Goal: Transaction & Acquisition: Purchase product/service

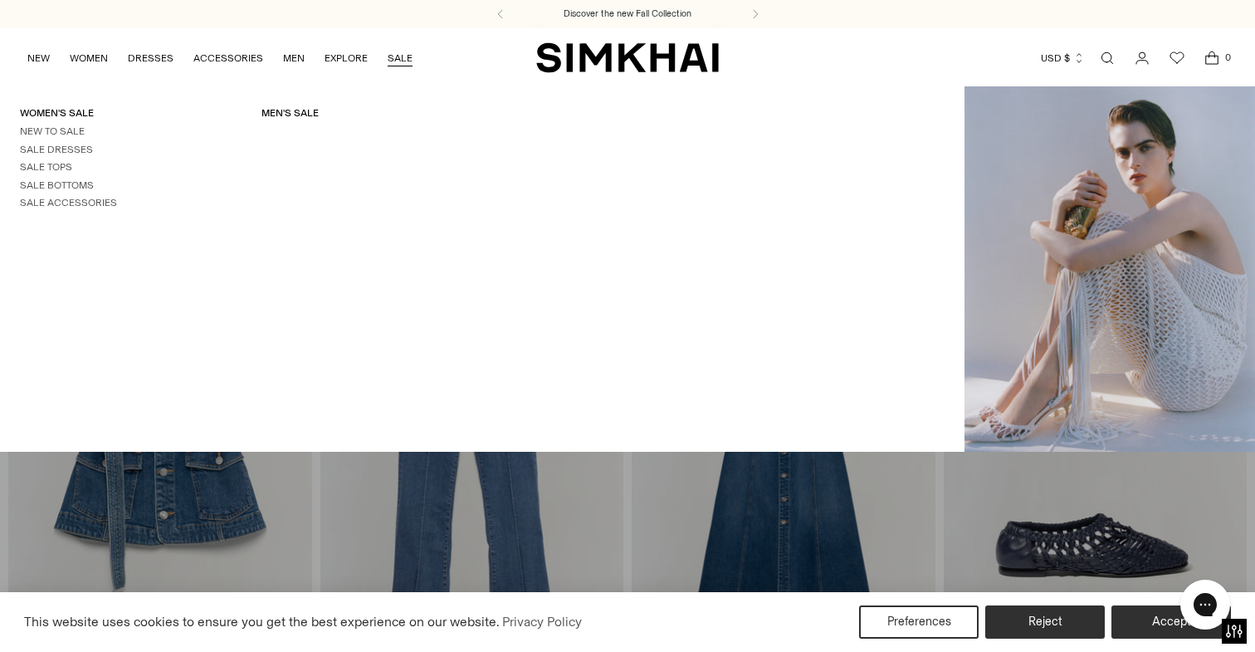
click at [391, 46] on link "SALE" at bounding box center [400, 58] width 25 height 37
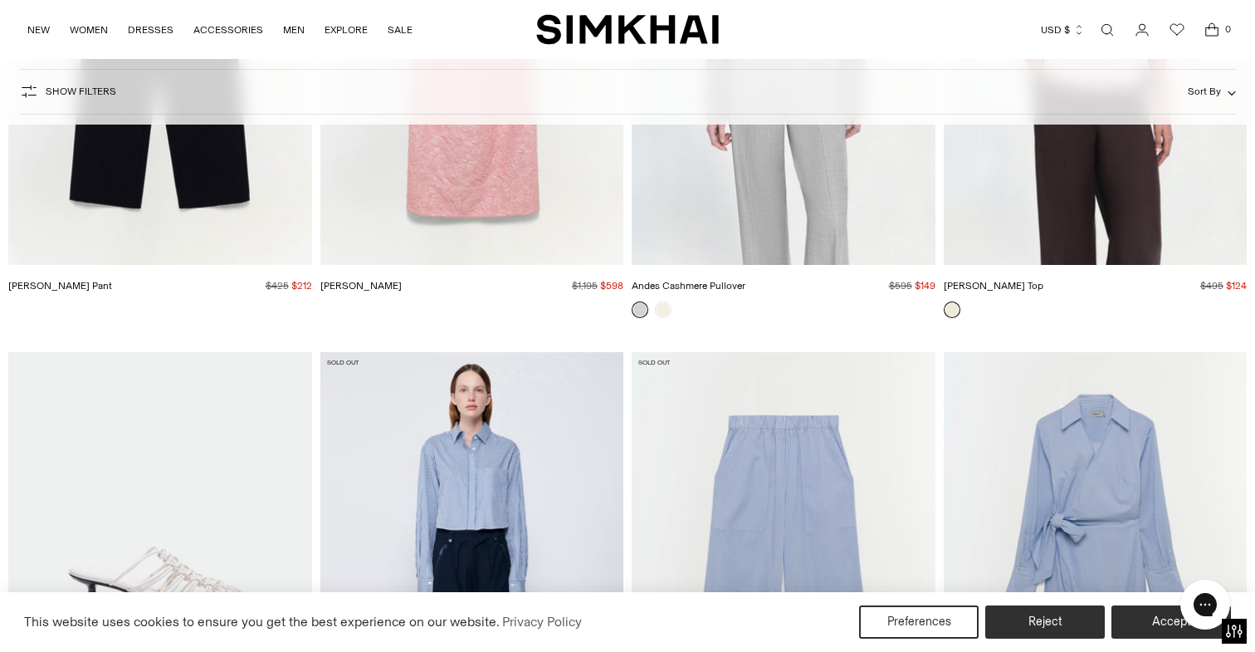
scroll to position [31410, 0]
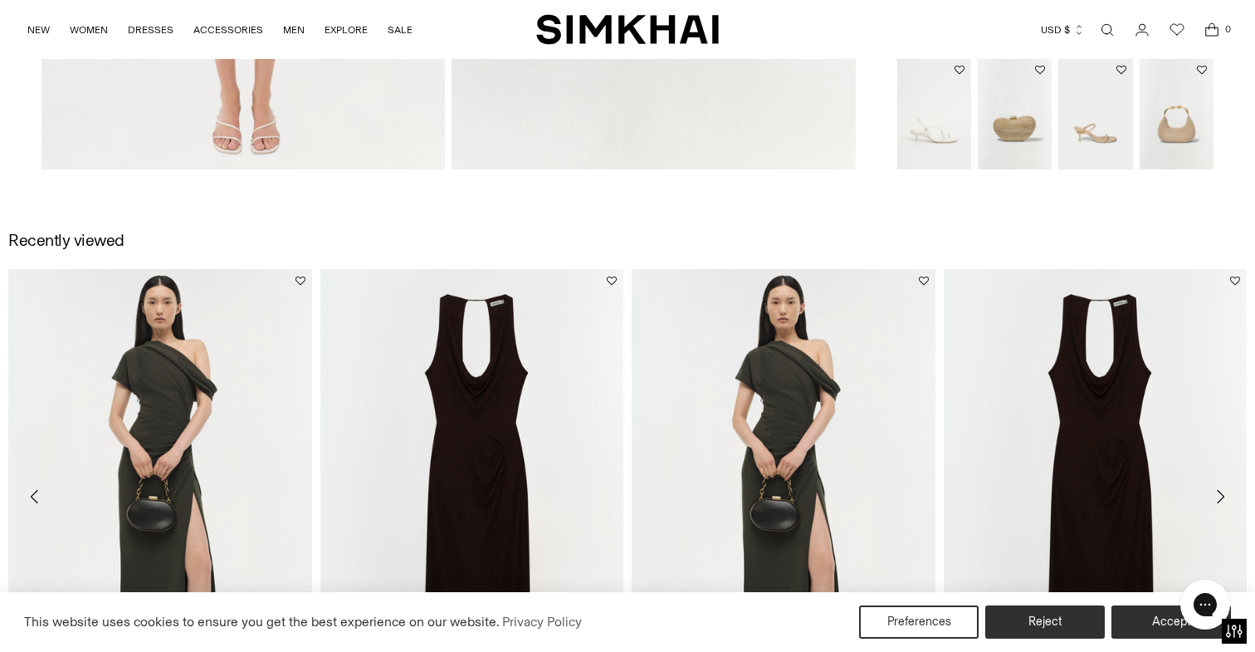
scroll to position [1936, 0]
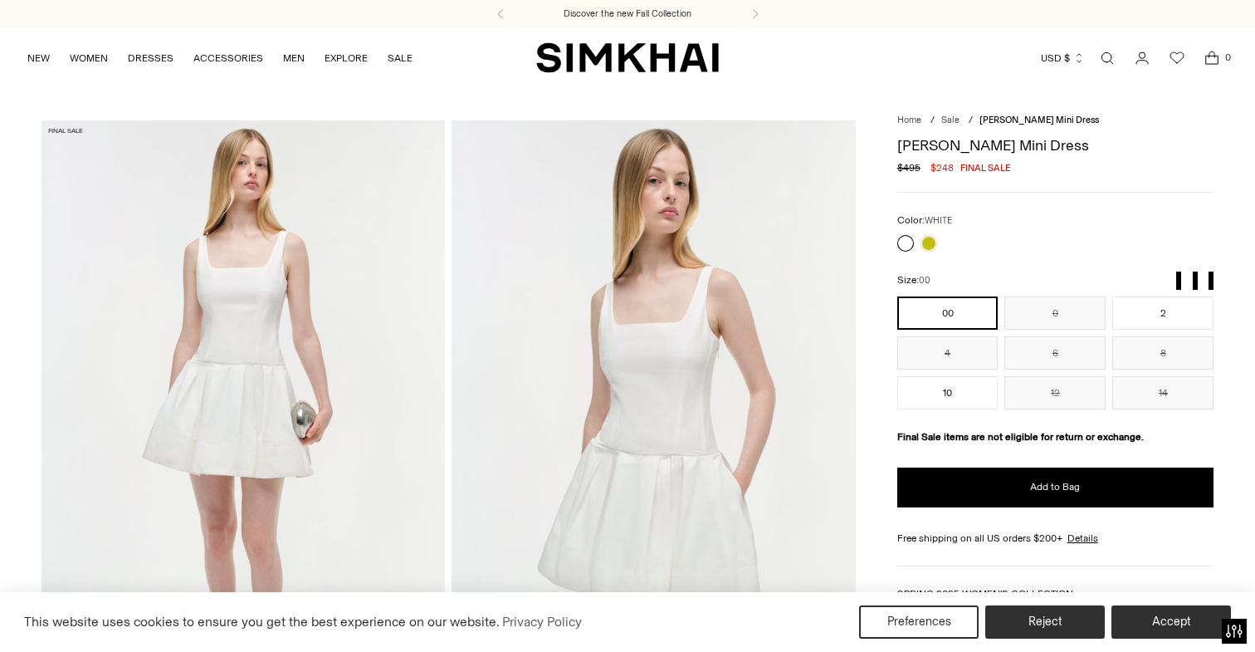
click at [709, 419] on img at bounding box center [653, 423] width 403 height 606
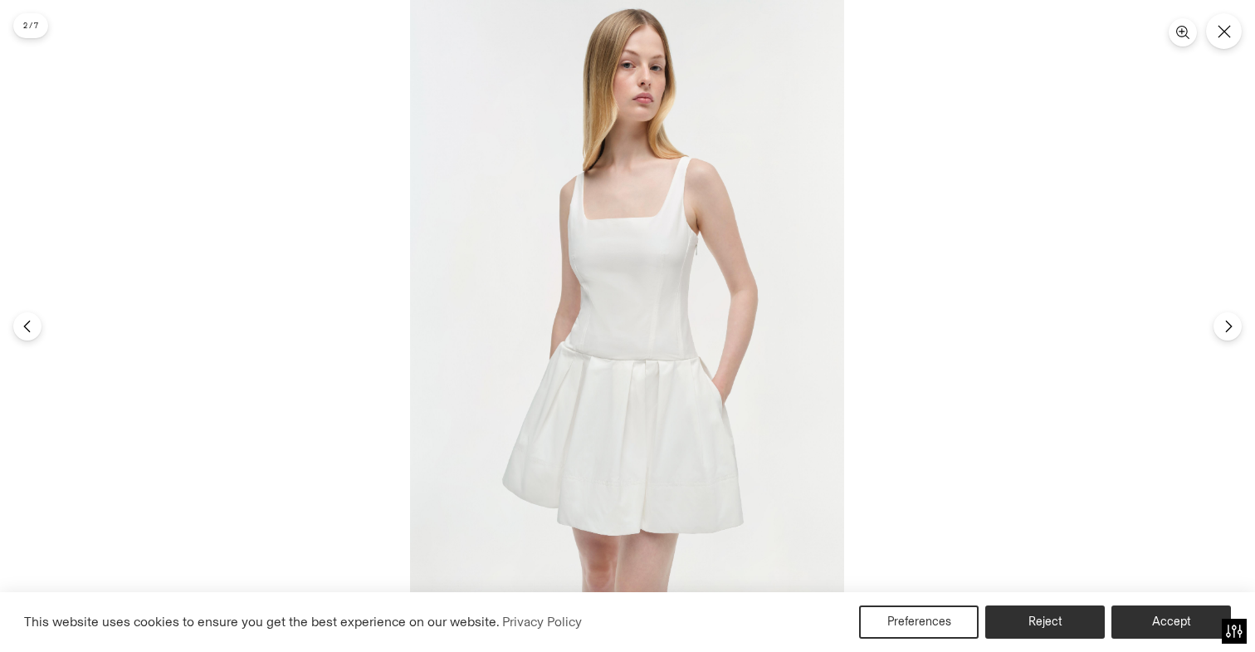
click at [634, 301] on img at bounding box center [627, 326] width 434 height 652
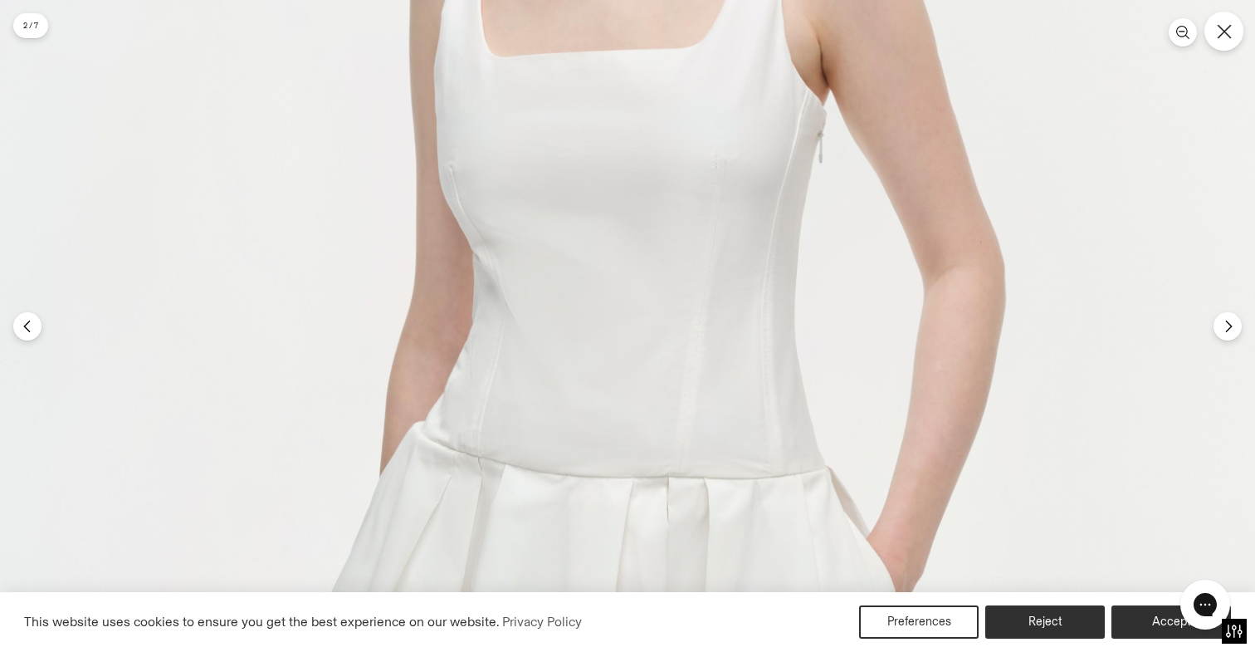
click at [1233, 28] on button "Close" at bounding box center [1224, 31] width 39 height 39
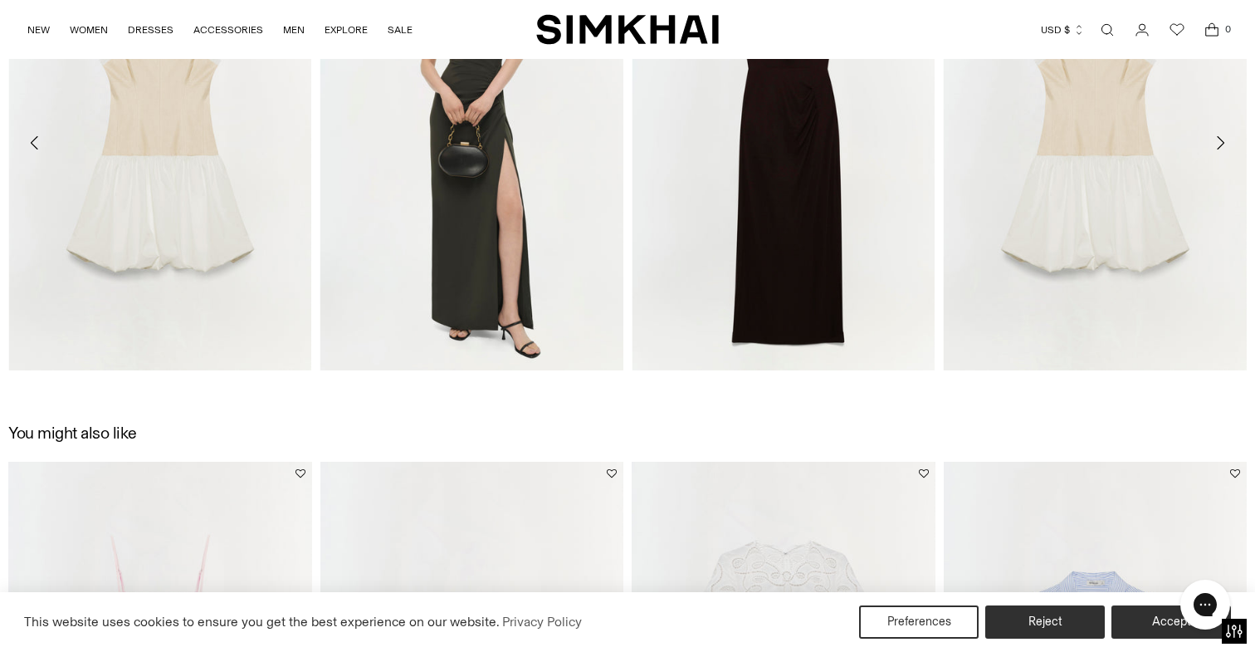
scroll to position [2562, 0]
